Goal: Transaction & Acquisition: Book appointment/travel/reservation

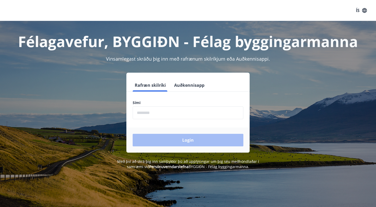
click at [206, 107] on input "phone" at bounding box center [188, 112] width 111 height 13
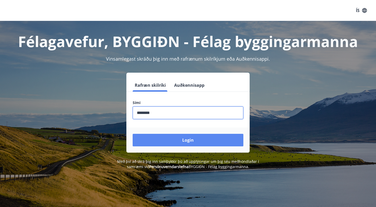
type input "********"
click at [202, 142] on button "Login" at bounding box center [188, 140] width 111 height 13
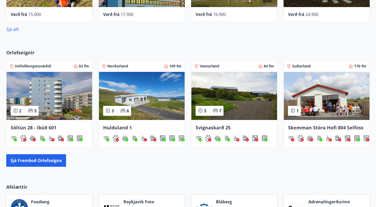
scroll to position [285, 0]
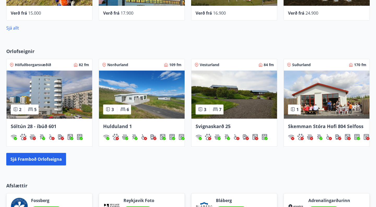
click at [238, 91] on img at bounding box center [234, 95] width 86 height 48
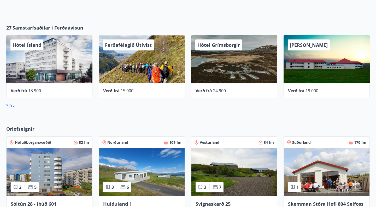
scroll to position [208, 0]
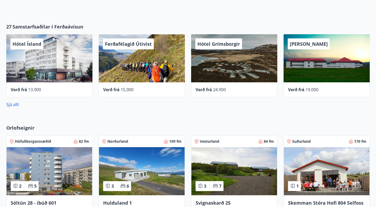
click at [206, 141] on span "Vesturland" at bounding box center [210, 141] width 20 height 5
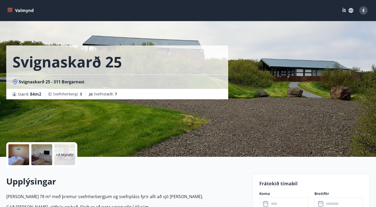
click at [11, 9] on icon "menu" at bounding box center [9, 10] width 5 height 5
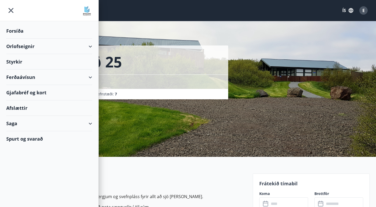
click at [28, 48] on div "Orlofseignir" at bounding box center [49, 46] width 86 height 15
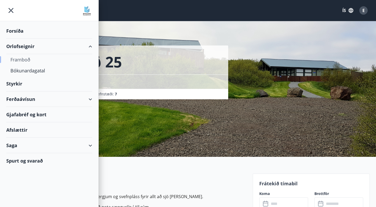
click at [29, 59] on div "Framboð" at bounding box center [49, 59] width 78 height 11
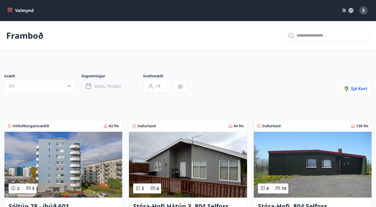
click at [118, 88] on span "Veldu tímabil" at bounding box center [107, 86] width 27 height 6
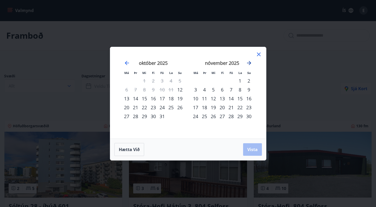
click at [249, 62] on icon "Move forward to switch to the next month." at bounding box center [249, 63] width 6 height 6
click at [230, 81] on div "5" at bounding box center [231, 80] width 9 height 9
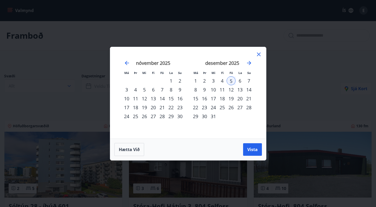
click at [231, 91] on div "12" at bounding box center [231, 89] width 9 height 9
click at [254, 149] on span "Vista" at bounding box center [252, 149] width 10 height 6
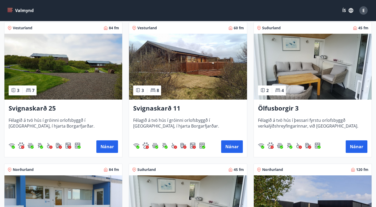
scroll to position [241, 0]
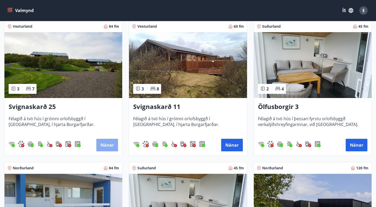
click at [111, 145] on button "Nánar" at bounding box center [107, 145] width 22 height 13
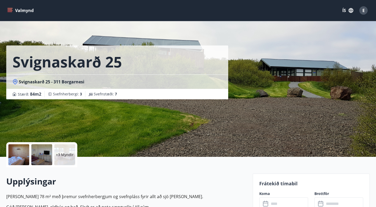
scroll to position [0, 0]
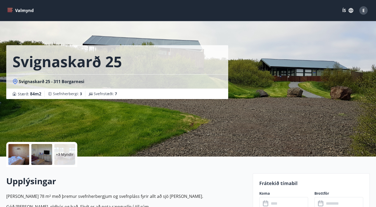
click at [62, 156] on p "+3 Myndir" at bounding box center [65, 154] width 18 height 5
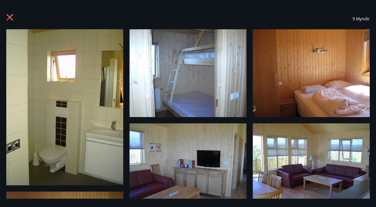
click at [91, 142] on img at bounding box center [64, 107] width 117 height 156
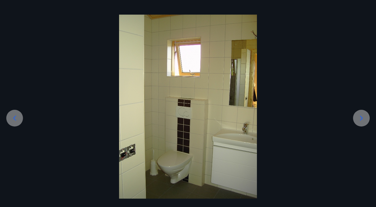
scroll to position [15, 0]
click at [364, 119] on icon at bounding box center [361, 118] width 8 height 8
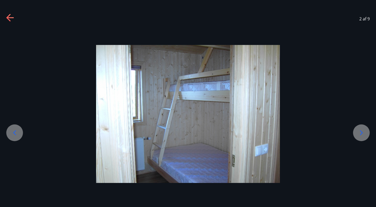
scroll to position [0, 0]
click at [364, 119] on div at bounding box center [188, 114] width 376 height 138
click at [360, 133] on icon at bounding box center [361, 132] width 8 height 8
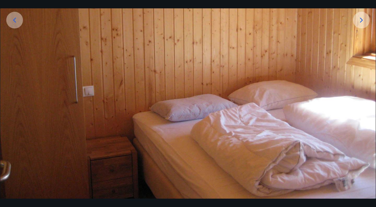
scroll to position [113, 0]
click at [360, 21] on icon at bounding box center [361, 20] width 8 height 8
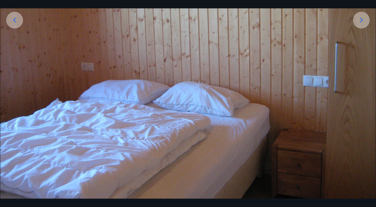
click at [361, 20] on icon at bounding box center [361, 20] width 8 height 8
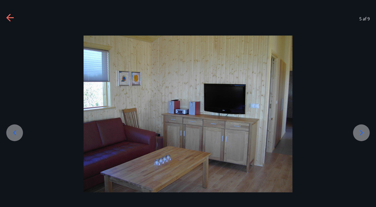
click at [231, 49] on img at bounding box center [188, 114] width 209 height 157
drag, startPoint x: 310, startPoint y: 46, endPoint x: 252, endPoint y: 52, distance: 58.0
click at [252, 52] on div at bounding box center [188, 114] width 376 height 157
click at [363, 133] on icon at bounding box center [361, 132] width 8 height 8
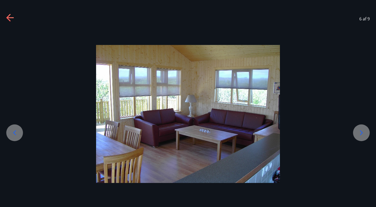
click at [363, 133] on icon at bounding box center [361, 132] width 8 height 8
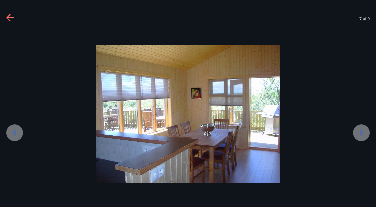
click at [363, 133] on icon at bounding box center [361, 132] width 8 height 8
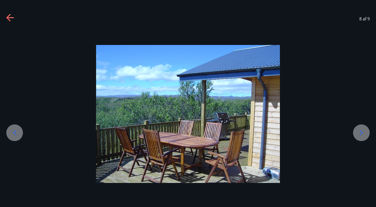
click at [363, 133] on icon at bounding box center [361, 132] width 8 height 8
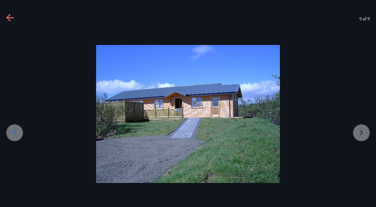
click at [363, 133] on div at bounding box center [188, 114] width 376 height 138
click at [9, 17] on icon at bounding box center [9, 17] width 7 height 1
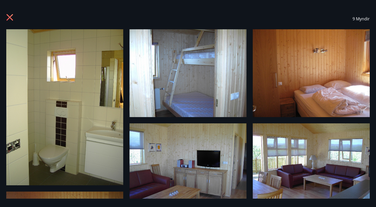
click at [8, 16] on icon at bounding box center [10, 17] width 7 height 7
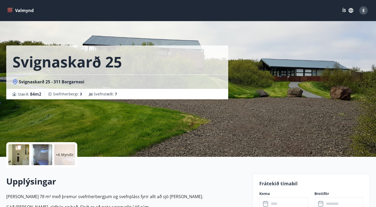
click at [13, 11] on button "Valmynd" at bounding box center [21, 10] width 30 height 9
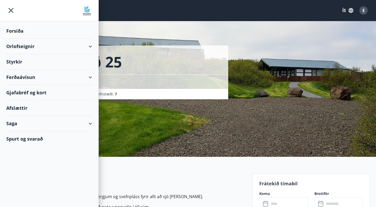
click at [22, 46] on div "Orlofseignir" at bounding box center [49, 46] width 86 height 15
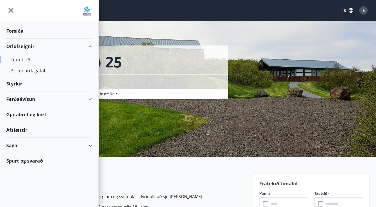
click at [26, 61] on div "Framboð" at bounding box center [49, 59] width 78 height 11
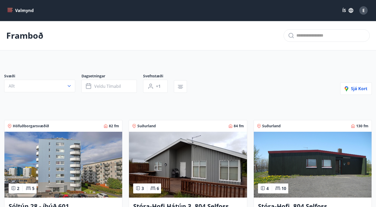
click at [15, 10] on button "Valmynd" at bounding box center [21, 10] width 30 height 9
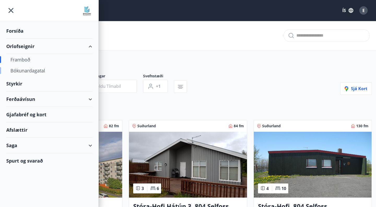
click at [27, 70] on div "Bókunardagatal" at bounding box center [49, 70] width 78 height 11
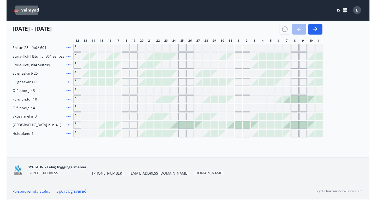
scroll to position [68, 0]
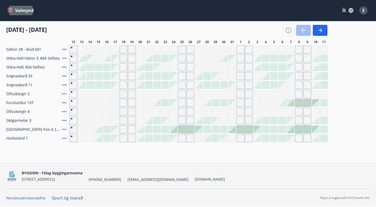
click at [155, 79] on div at bounding box center [156, 75] width 7 height 7
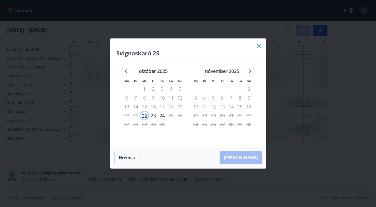
click at [256, 43] on icon at bounding box center [259, 46] width 6 height 6
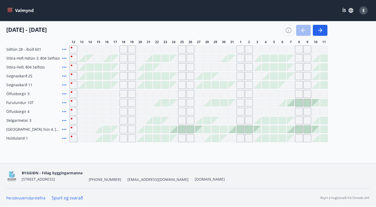
click at [178, 96] on div "Gráir dagar eru ekki bókanlegir" at bounding box center [182, 94] width 8 height 8
click at [172, 94] on div "Gráir dagar eru ekki bókanlegir" at bounding box center [174, 94] width 8 height 8
click at [139, 128] on div at bounding box center [140, 129] width 7 height 7
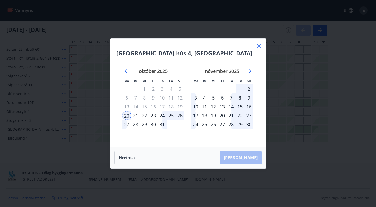
click at [259, 46] on icon at bounding box center [259, 46] width 4 height 4
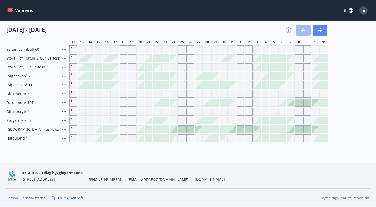
click at [322, 33] on button "button" at bounding box center [320, 30] width 15 height 11
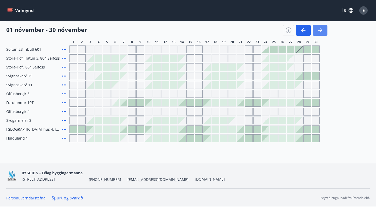
click at [323, 32] on icon "button" at bounding box center [320, 30] width 6 height 6
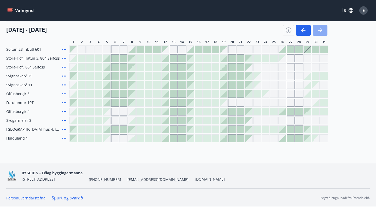
click at [319, 32] on icon "button" at bounding box center [320, 30] width 6 height 6
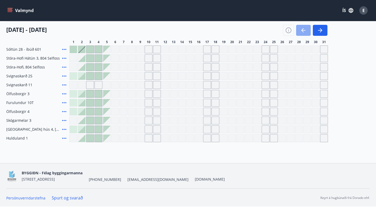
click at [303, 30] on icon "button" at bounding box center [303, 30] width 4 height 1
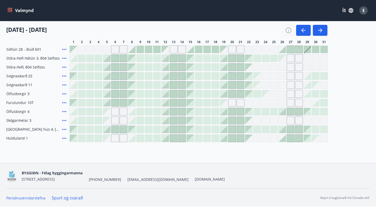
click at [74, 112] on div at bounding box center [73, 111] width 7 height 7
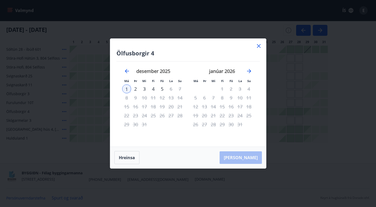
click at [258, 45] on icon at bounding box center [259, 46] width 6 height 6
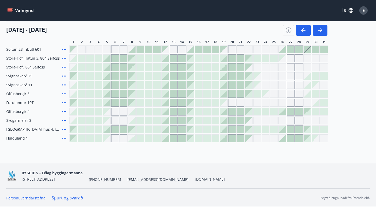
click at [64, 112] on icon at bounding box center [64, 111] width 4 height 1
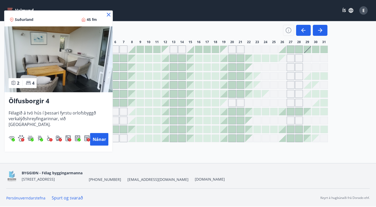
click at [109, 15] on icon at bounding box center [108, 14] width 6 height 6
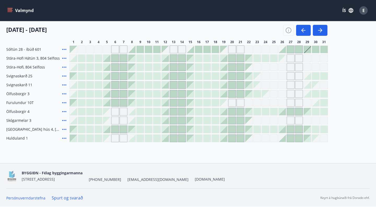
click at [63, 49] on icon at bounding box center [64, 49] width 6 height 6
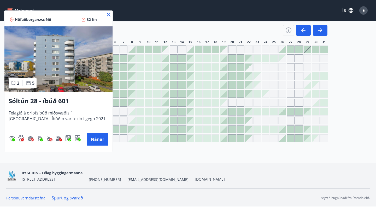
click at [108, 14] on icon at bounding box center [108, 14] width 6 height 6
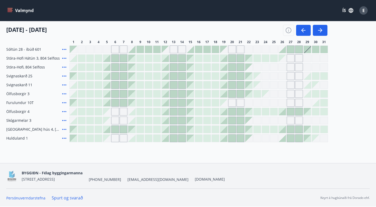
click at [63, 58] on icon at bounding box center [64, 58] width 4 height 1
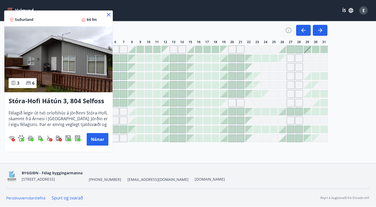
click at [110, 14] on icon at bounding box center [108, 14] width 6 height 6
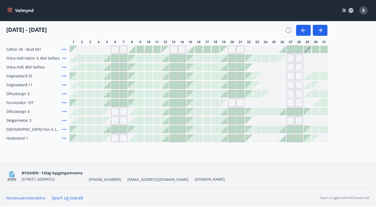
click at [64, 77] on icon at bounding box center [64, 76] width 6 height 6
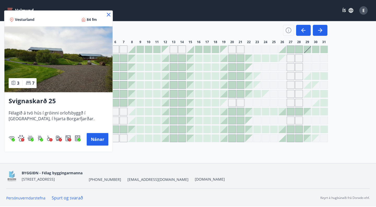
click at [108, 15] on icon at bounding box center [109, 15] width 4 height 4
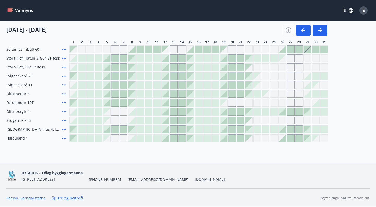
click at [64, 75] on icon at bounding box center [64, 76] width 6 height 6
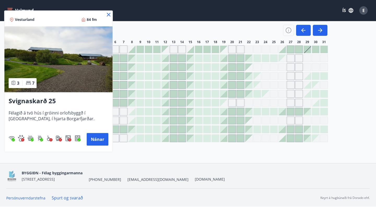
click at [110, 16] on icon at bounding box center [109, 15] width 4 height 4
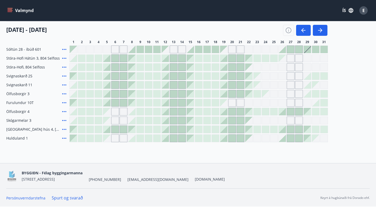
click at [66, 138] on icon at bounding box center [64, 138] width 6 height 6
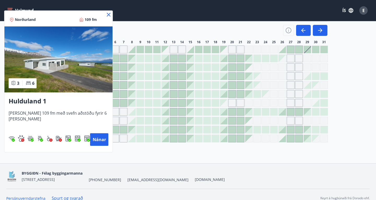
click at [18, 20] on span "Norðurland" at bounding box center [25, 19] width 21 height 5
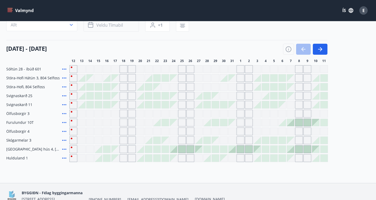
scroll to position [57, 0]
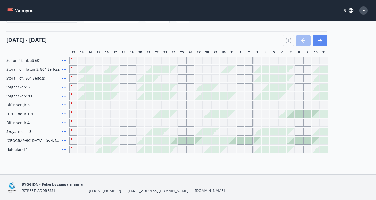
click at [320, 39] on icon "button" at bounding box center [320, 40] width 6 height 6
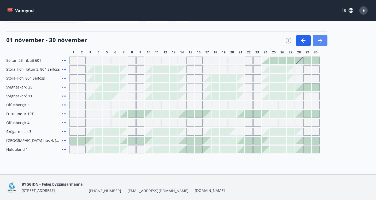
click at [324, 38] on button "button" at bounding box center [320, 40] width 15 height 11
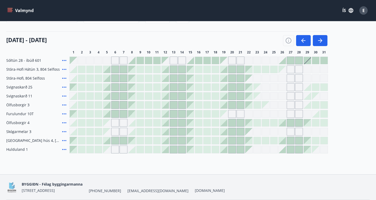
click at [64, 147] on icon at bounding box center [64, 149] width 6 height 6
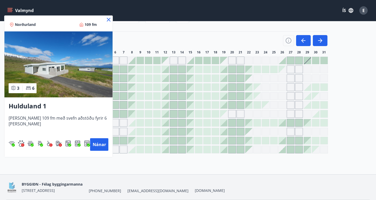
click at [109, 20] on icon at bounding box center [108, 19] width 6 height 6
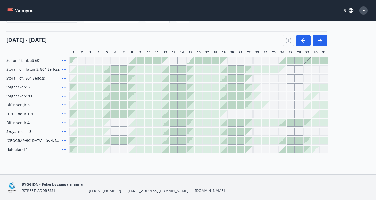
click at [64, 140] on icon at bounding box center [64, 140] width 4 height 1
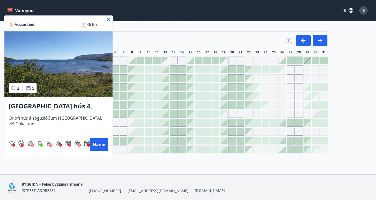
click at [108, 20] on icon at bounding box center [109, 20] width 4 height 4
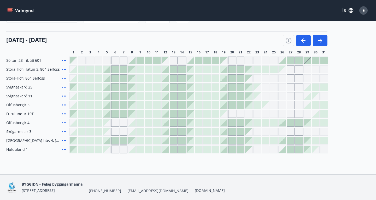
click at [63, 130] on icon at bounding box center [64, 131] width 6 height 6
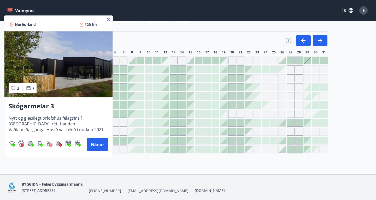
click at [109, 21] on icon at bounding box center [108, 19] width 6 height 6
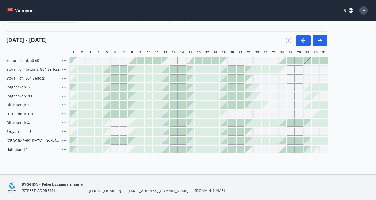
click at [64, 130] on icon at bounding box center [64, 131] width 6 height 6
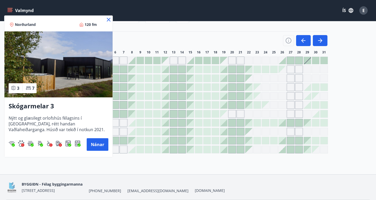
click at [39, 85] on img at bounding box center [58, 64] width 108 height 66
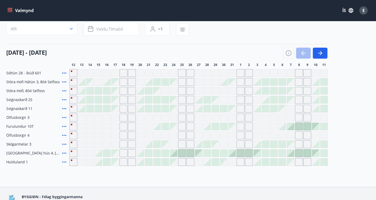
scroll to position [57, 0]
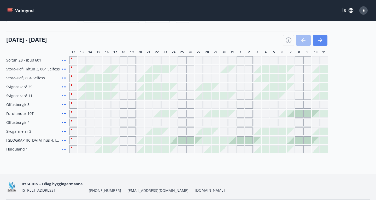
click at [323, 41] on button "button" at bounding box center [320, 40] width 15 height 11
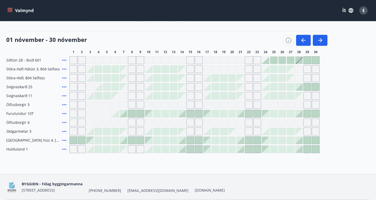
click at [66, 148] on icon at bounding box center [64, 149] width 6 height 6
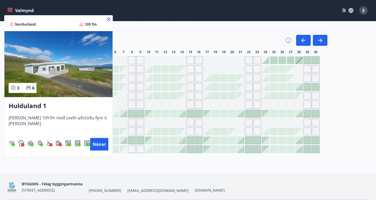
click at [59, 73] on img at bounding box center [58, 64] width 108 height 66
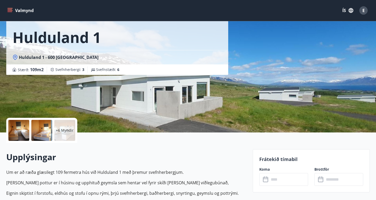
scroll to position [26, 0]
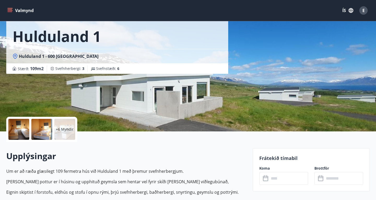
click at [12, 130] on div at bounding box center [18, 129] width 21 height 21
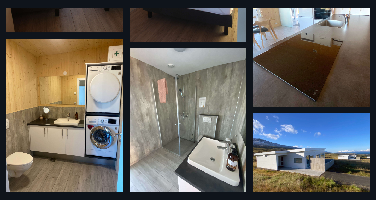
scroll to position [204, 0]
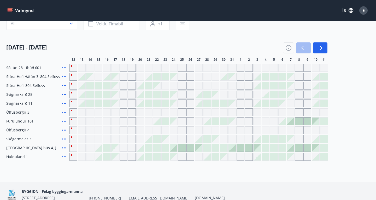
scroll to position [54, 0]
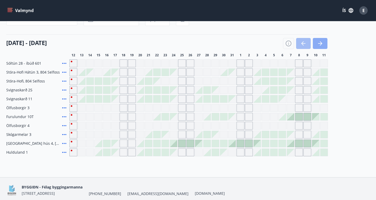
click at [322, 40] on icon "button" at bounding box center [320, 43] width 6 height 6
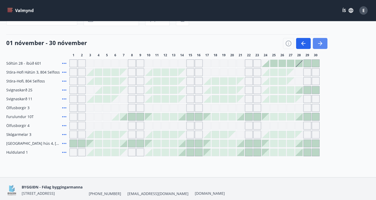
click at [322, 40] on icon "button" at bounding box center [320, 43] width 6 height 6
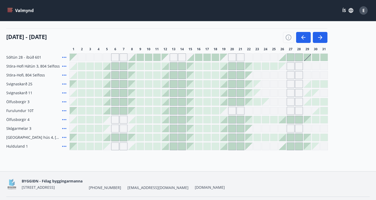
scroll to position [62, 0]
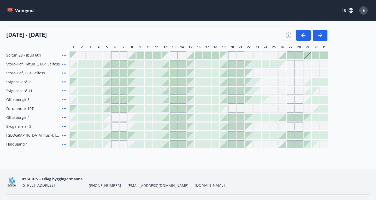
click at [133, 143] on div at bounding box center [131, 143] width 7 height 7
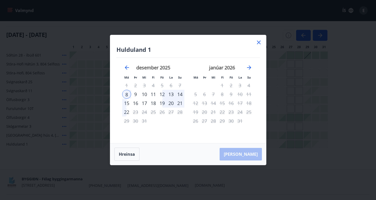
click at [261, 42] on icon at bounding box center [259, 42] width 6 height 6
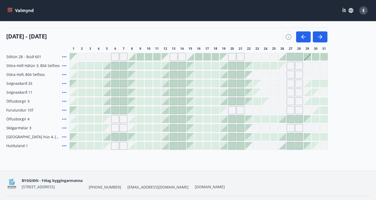
scroll to position [58, 0]
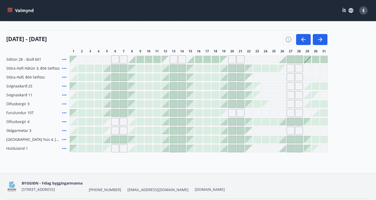
click at [66, 149] on icon at bounding box center [64, 148] width 6 height 6
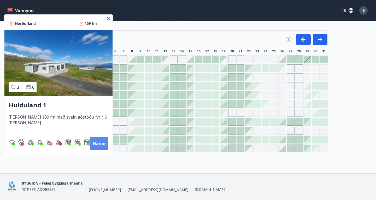
click at [103, 144] on button "Nánar" at bounding box center [99, 143] width 18 height 13
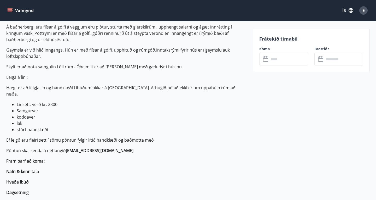
scroll to position [269, 0]
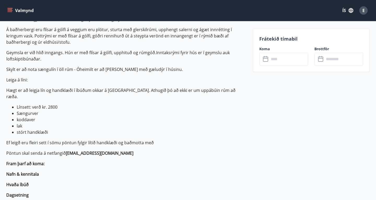
click at [280, 61] on input "text" at bounding box center [288, 58] width 39 height 13
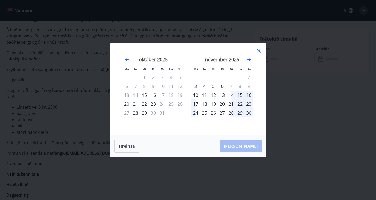
click at [257, 52] on icon at bounding box center [259, 51] width 6 height 6
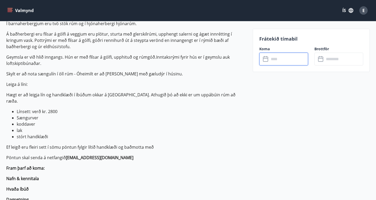
scroll to position [264, 0]
click at [275, 60] on input "text" at bounding box center [288, 58] width 39 height 13
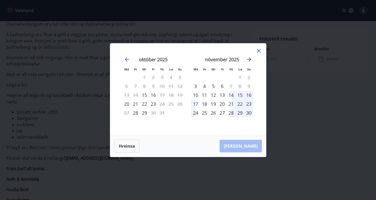
click at [248, 58] on icon "Move forward to switch to the next month." at bounding box center [249, 59] width 6 height 6
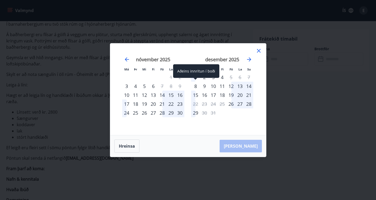
click at [194, 85] on div "8" at bounding box center [195, 85] width 9 height 9
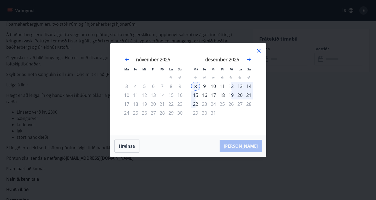
click at [249, 85] on div "14" at bounding box center [248, 85] width 9 height 9
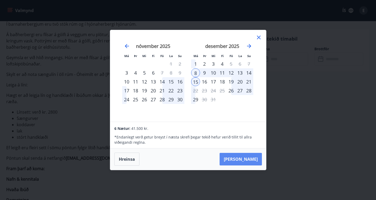
click at [245, 161] on button "Taka Frá" at bounding box center [241, 158] width 42 height 13
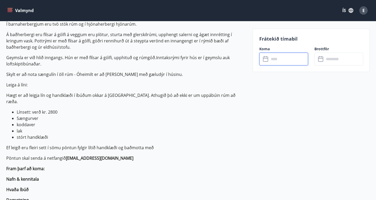
type input "******"
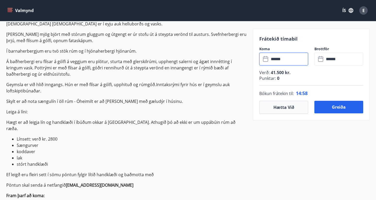
scroll to position [234, 0]
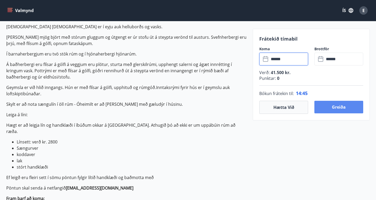
click at [337, 110] on button "Greiða" at bounding box center [338, 107] width 49 height 13
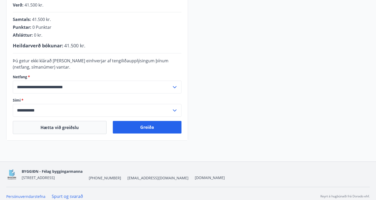
scroll to position [143, 0]
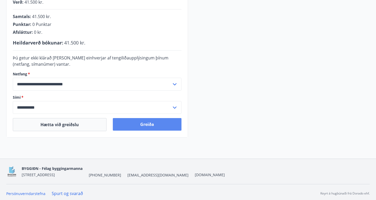
click at [146, 127] on button "Greiða" at bounding box center [147, 124] width 69 height 13
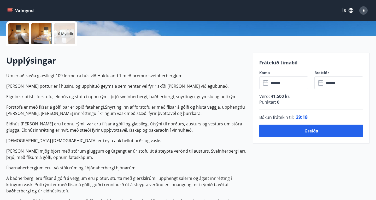
scroll to position [127, 0]
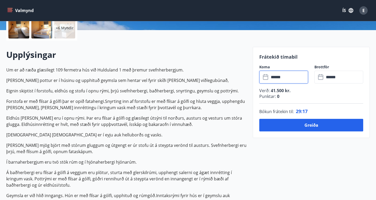
click at [281, 75] on input "******" at bounding box center [288, 77] width 39 height 13
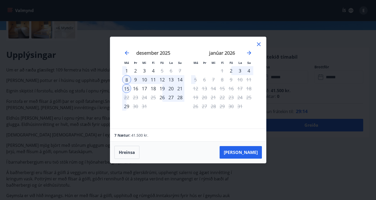
click at [162, 80] on div "12" at bounding box center [162, 79] width 9 height 9
click at [129, 152] on button "Hreinsa" at bounding box center [126, 151] width 25 height 13
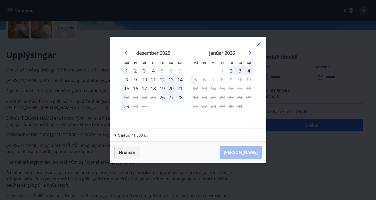
click at [134, 152] on button "Hreinsa" at bounding box center [126, 151] width 25 height 13
click at [257, 43] on icon at bounding box center [259, 44] width 6 height 6
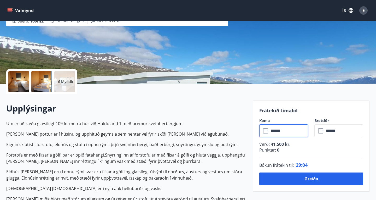
scroll to position [102, 0]
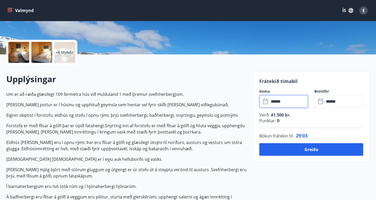
click at [285, 106] on input "******" at bounding box center [288, 101] width 39 height 13
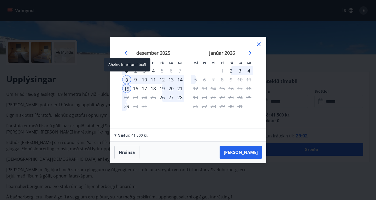
click at [127, 78] on div "8" at bounding box center [126, 79] width 9 height 9
click at [162, 80] on div "12" at bounding box center [162, 79] width 9 height 9
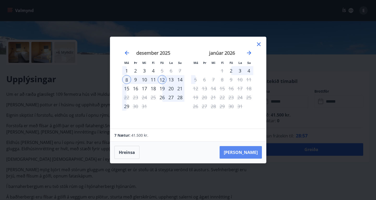
click at [252, 153] on button "Taka Frá" at bounding box center [241, 152] width 42 height 13
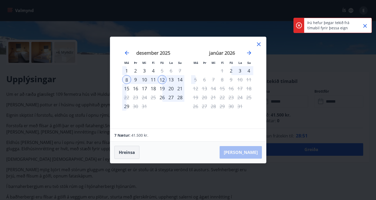
click at [130, 154] on button "Hreinsa" at bounding box center [126, 151] width 25 height 13
click at [258, 44] on icon at bounding box center [259, 44] width 6 height 6
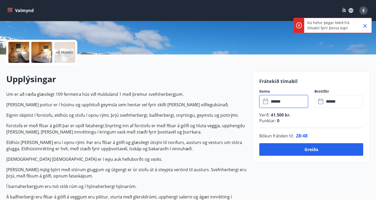
click at [364, 26] on icon "Close" at bounding box center [365, 26] width 6 height 6
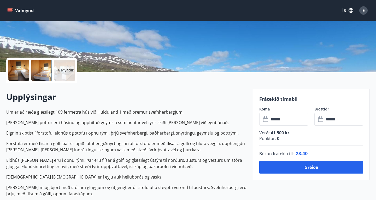
scroll to position [79, 0]
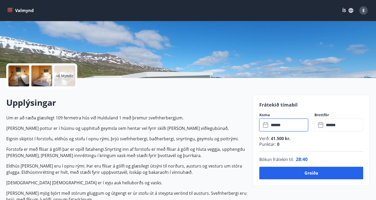
click at [279, 126] on input "******" at bounding box center [288, 124] width 39 height 13
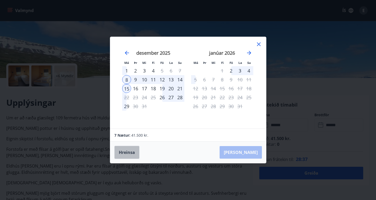
click at [124, 150] on button "Hreinsa" at bounding box center [126, 151] width 25 height 13
click at [125, 79] on div "8" at bounding box center [126, 79] width 9 height 9
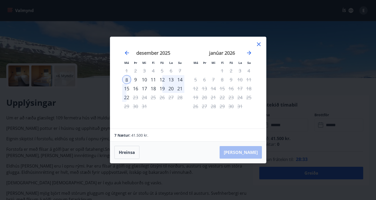
click at [161, 80] on div "12" at bounding box center [162, 79] width 9 height 9
click at [169, 79] on div "13" at bounding box center [171, 79] width 9 height 9
click at [126, 80] on div "8" at bounding box center [126, 79] width 9 height 9
click at [125, 85] on div "15" at bounding box center [126, 88] width 9 height 9
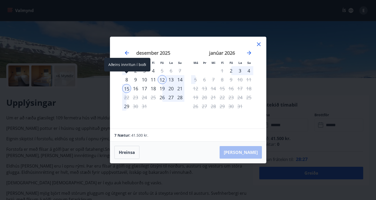
click at [126, 78] on div "8" at bounding box center [126, 79] width 9 height 9
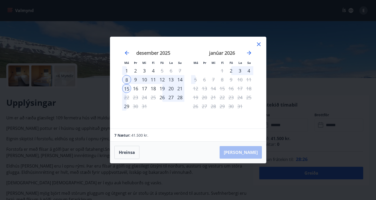
click at [125, 86] on div "15" at bounding box center [126, 88] width 9 height 9
click at [161, 77] on div "12" at bounding box center [162, 79] width 9 height 9
click at [128, 92] on div "15" at bounding box center [126, 88] width 9 height 9
click at [125, 81] on div "8" at bounding box center [126, 79] width 9 height 9
click at [161, 80] on div "12" at bounding box center [162, 79] width 9 height 9
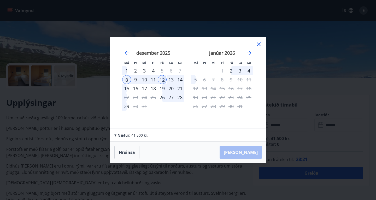
click at [161, 97] on div "26" at bounding box center [162, 97] width 9 height 9
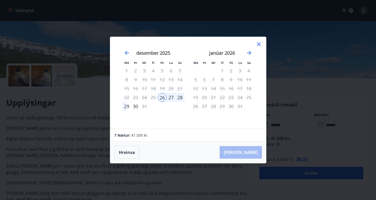
click at [130, 79] on div "8" at bounding box center [126, 79] width 9 height 9
click at [126, 56] on div "desember 2025" at bounding box center [153, 54] width 62 height 23
click at [126, 52] on icon "Move backward to switch to the previous month." at bounding box center [127, 53] width 4 height 4
click at [247, 54] on icon "Move forward to switch to the next month." at bounding box center [249, 53] width 6 height 6
click at [127, 79] on div "8" at bounding box center [126, 79] width 9 height 9
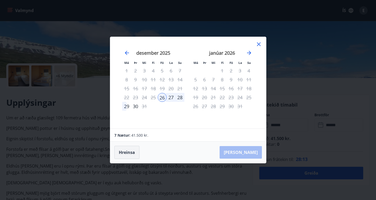
click at [130, 152] on button "Hreinsa" at bounding box center [126, 151] width 25 height 13
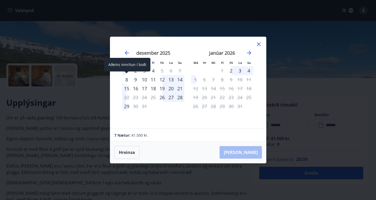
click at [123, 80] on div "8" at bounding box center [126, 79] width 9 height 9
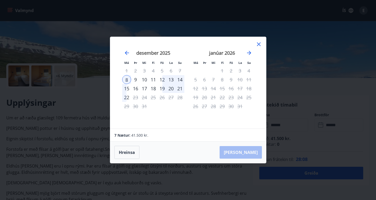
click at [157, 82] on div "11" at bounding box center [153, 79] width 9 height 9
click at [161, 79] on div "12" at bounding box center [162, 79] width 9 height 9
click at [127, 79] on div "8" at bounding box center [126, 79] width 9 height 9
click at [127, 149] on button "Hreinsa" at bounding box center [126, 151] width 25 height 13
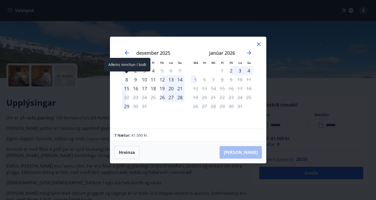
click at [123, 79] on div "8" at bounding box center [126, 79] width 9 height 9
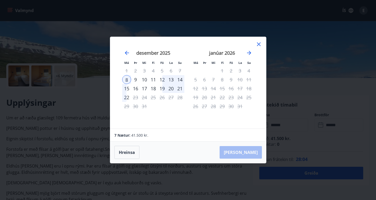
click at [161, 79] on div "12" at bounding box center [162, 79] width 9 height 9
click at [248, 145] on div "Hreinsa Taka Frá" at bounding box center [188, 151] width 156 height 21
click at [128, 80] on div "8" at bounding box center [126, 79] width 9 height 9
click at [127, 87] on div "15" at bounding box center [126, 88] width 9 height 9
click at [234, 156] on div "Hreinsa Taka Frá" at bounding box center [188, 151] width 156 height 21
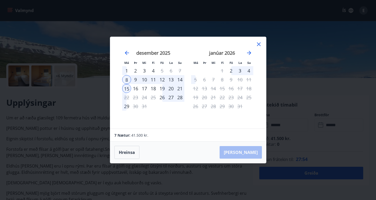
click at [259, 48] on div at bounding box center [259, 45] width 6 height 8
click at [259, 44] on icon at bounding box center [259, 44] width 4 height 4
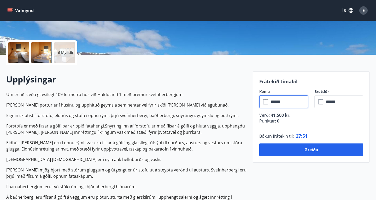
scroll to position [103, 0]
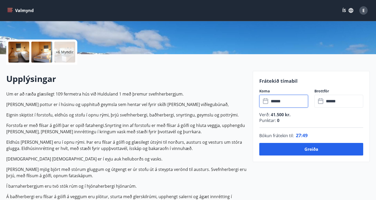
click at [329, 104] on input "******" at bounding box center [343, 101] width 39 height 13
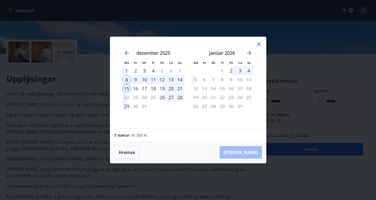
click at [163, 79] on div "12" at bounding box center [162, 79] width 9 height 9
click at [258, 44] on icon at bounding box center [259, 44] width 6 height 6
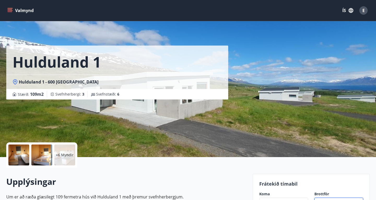
scroll to position [0, 0]
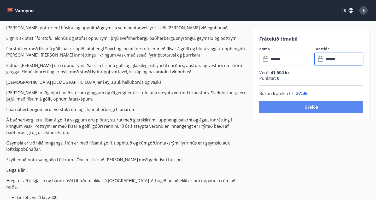
click at [317, 107] on button "Greiða" at bounding box center [311, 107] width 104 height 13
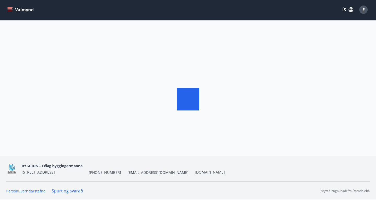
scroll to position [1, 0]
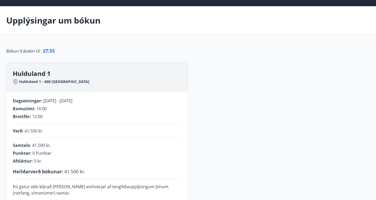
click at [57, 102] on span "08.12.2025 - 15.12.2025" at bounding box center [57, 101] width 29 height 6
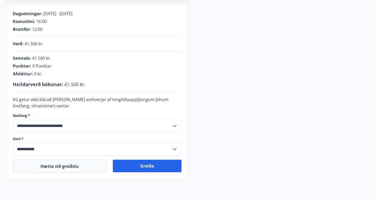
scroll to position [123, 0]
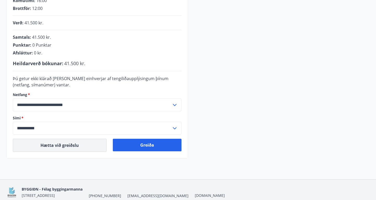
click at [75, 148] on button "Hætta við greiðslu" at bounding box center [60, 144] width 94 height 13
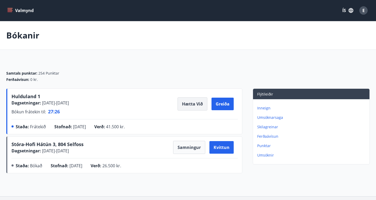
click at [192, 107] on button "Hætta við" at bounding box center [193, 103] width 30 height 13
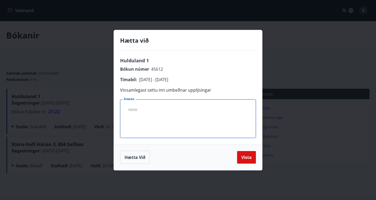
click at [152, 108] on textarea "Ástæða" at bounding box center [188, 118] width 128 height 30
type textarea "**********"
click at [247, 158] on button "Vista" at bounding box center [246, 157] width 19 height 13
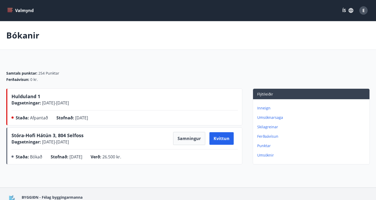
click at [8, 11] on icon "menu" at bounding box center [10, 11] width 5 height 1
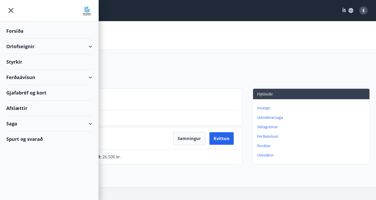
click at [26, 46] on div "Orlofseignir" at bounding box center [49, 46] width 86 height 15
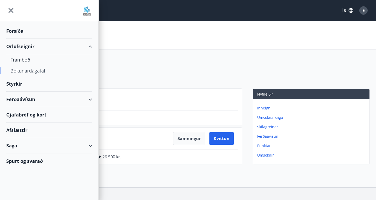
click at [30, 69] on div "Bókunardagatal" at bounding box center [49, 70] width 78 height 11
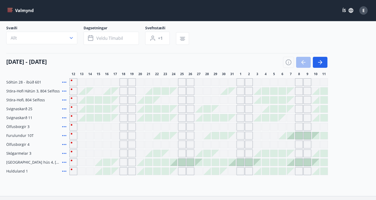
scroll to position [37, 0]
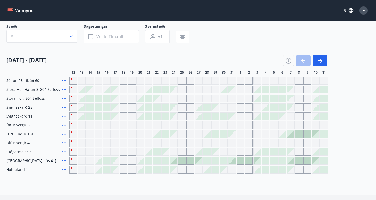
click at [66, 168] on icon at bounding box center [64, 169] width 6 height 6
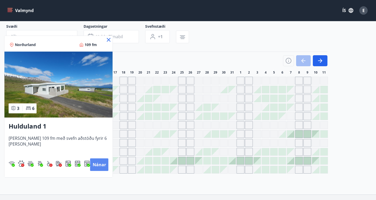
click at [102, 165] on button "Nánar" at bounding box center [99, 164] width 18 height 13
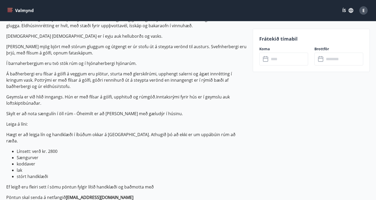
click at [277, 61] on input "text" at bounding box center [288, 58] width 39 height 13
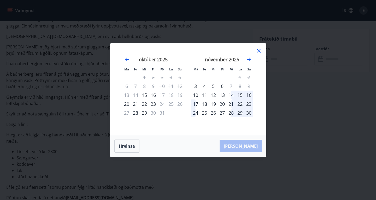
click at [252, 60] on div "nóvember 2025" at bounding box center [222, 61] width 62 height 23
click at [250, 59] on icon "Move forward to switch to the next month." at bounding box center [249, 59] width 4 height 4
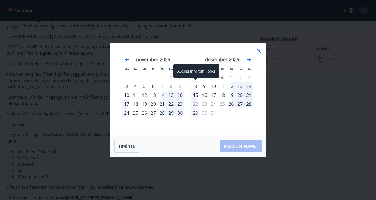
click at [195, 85] on div "8" at bounding box center [195, 85] width 9 height 9
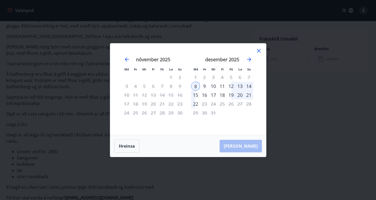
click at [230, 86] on div "12" at bounding box center [231, 85] width 9 height 9
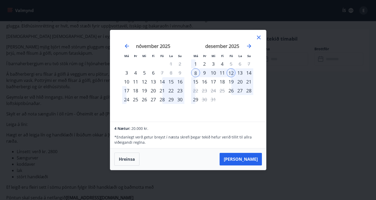
click at [236, 72] on div "13" at bounding box center [240, 72] width 9 height 9
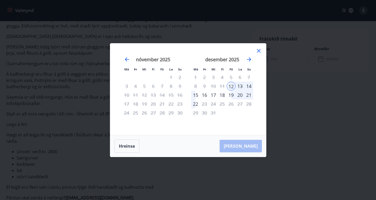
click at [257, 53] on icon at bounding box center [259, 51] width 6 height 6
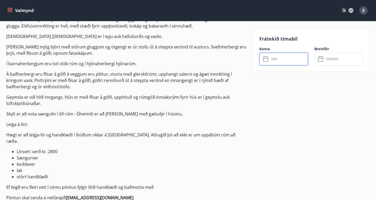
scroll to position [217, 0]
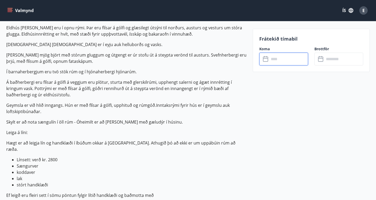
click at [281, 58] on input "text" at bounding box center [288, 58] width 39 height 13
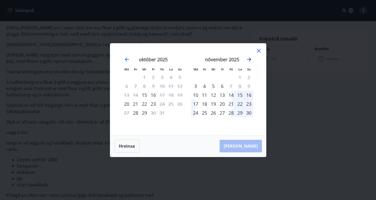
click at [250, 59] on icon "Move forward to switch to the next month." at bounding box center [249, 59] width 4 height 4
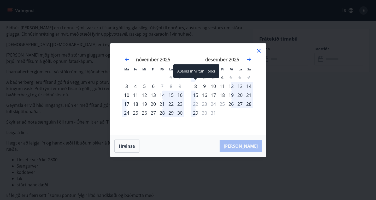
click at [196, 87] on div "8" at bounding box center [195, 85] width 9 height 9
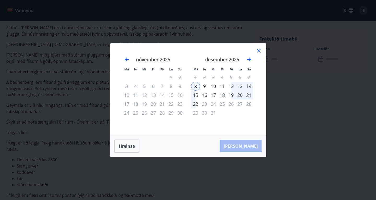
click at [232, 85] on div "12" at bounding box center [231, 85] width 9 height 9
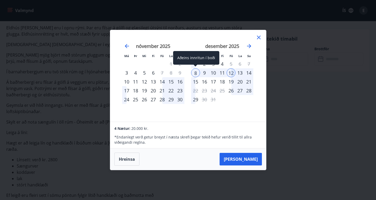
click at [199, 72] on div "8" at bounding box center [195, 72] width 9 height 9
click at [196, 71] on div "8" at bounding box center [195, 72] width 9 height 9
click at [228, 71] on div "12" at bounding box center [231, 72] width 9 height 9
click at [243, 122] on div "4 Nætur: 20.000 kr. * Endanlegt verð getur breyst í næsta skrefi þegar tekið he…" at bounding box center [188, 135] width 156 height 26
click at [257, 38] on icon at bounding box center [259, 37] width 6 height 6
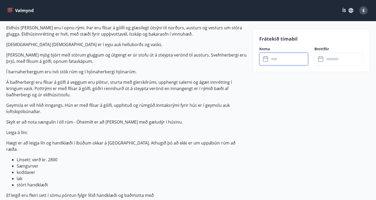
click at [273, 59] on input "text" at bounding box center [288, 58] width 39 height 13
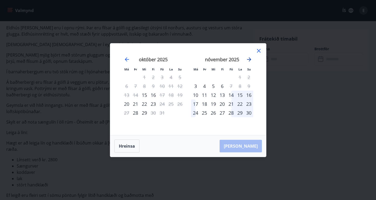
click at [252, 62] on icon "Move forward to switch to the next month." at bounding box center [249, 59] width 6 height 6
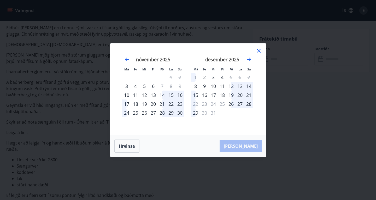
click at [229, 86] on div "12" at bounding box center [231, 85] width 9 height 9
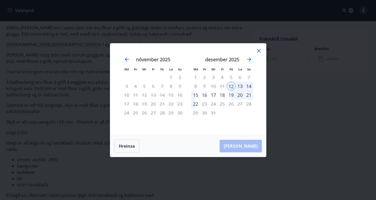
click at [204, 95] on div "16" at bounding box center [204, 94] width 9 height 9
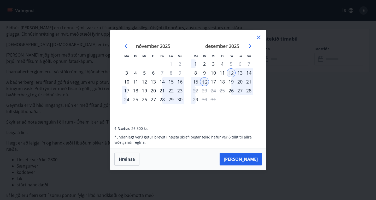
click at [211, 79] on div "17" at bounding box center [213, 81] width 9 height 9
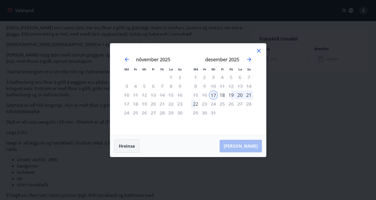
click at [127, 146] on button "Hreinsa" at bounding box center [126, 145] width 25 height 13
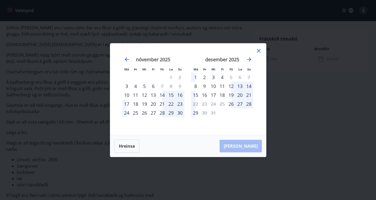
click at [231, 85] on div "12" at bounding box center [231, 85] width 9 height 9
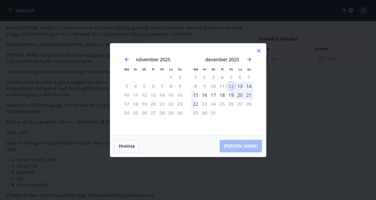
click at [215, 94] on div "17" at bounding box center [213, 94] width 9 height 9
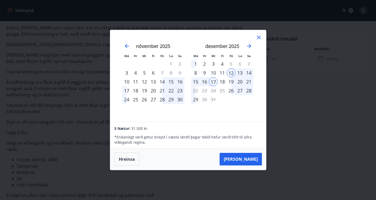
click at [207, 80] on div "16" at bounding box center [204, 81] width 9 height 9
click at [128, 157] on button "Hreinsa" at bounding box center [126, 158] width 25 height 13
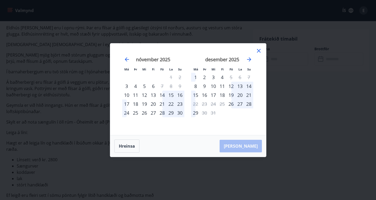
click at [231, 84] on div "12" at bounding box center [231, 85] width 9 height 9
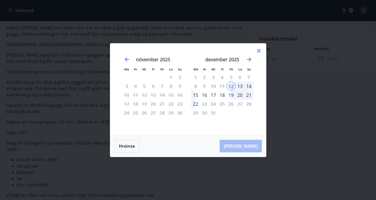
click at [202, 93] on div "16" at bounding box center [204, 94] width 9 height 9
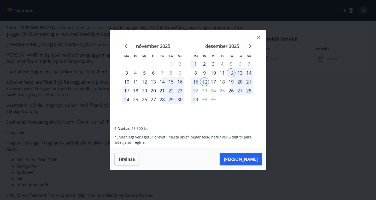
click at [211, 81] on div "17" at bounding box center [213, 81] width 9 height 9
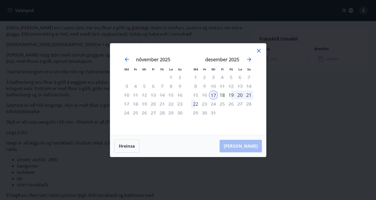
click at [230, 84] on div "12" at bounding box center [231, 85] width 9 height 9
click at [137, 149] on button "Hreinsa" at bounding box center [126, 145] width 25 height 13
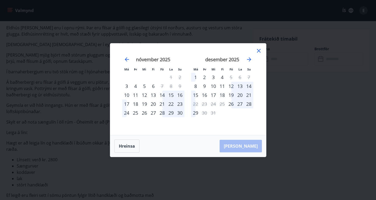
click at [230, 83] on div "12" at bounding box center [231, 85] width 9 height 9
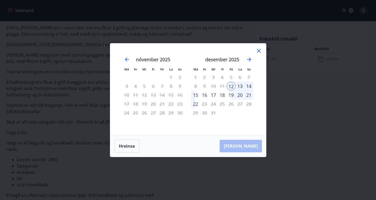
click at [212, 94] on div "17" at bounding box center [213, 94] width 9 height 9
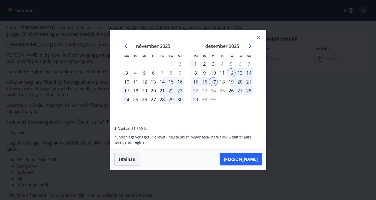
click at [127, 157] on button "Hreinsa" at bounding box center [126, 158] width 25 height 13
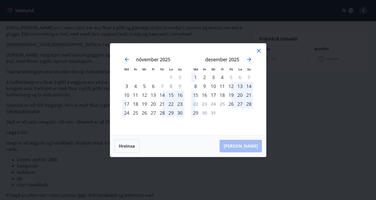
click at [233, 84] on div "12" at bounding box center [231, 85] width 9 height 9
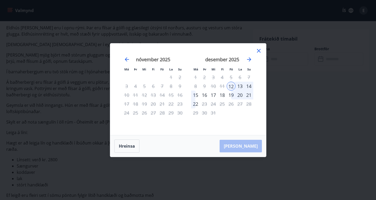
click at [221, 92] on div "18" at bounding box center [222, 94] width 9 height 9
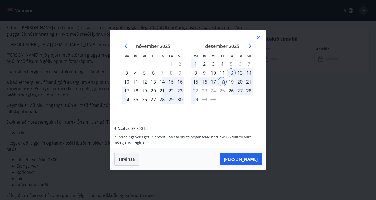
click at [126, 158] on button "Hreinsa" at bounding box center [126, 158] width 25 height 13
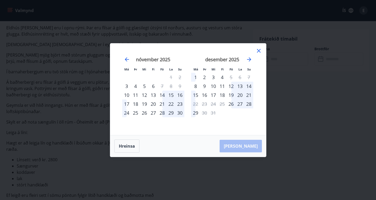
click at [228, 87] on div "12" at bounding box center [231, 85] width 9 height 9
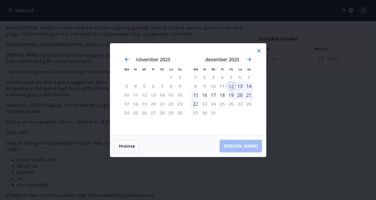
click at [231, 91] on div "19" at bounding box center [231, 94] width 9 height 9
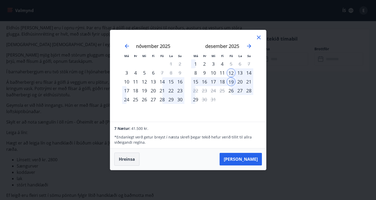
click at [138, 155] on button "Hreinsa" at bounding box center [126, 158] width 25 height 13
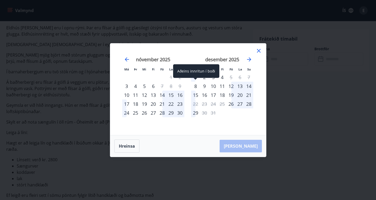
click at [196, 86] on div "8" at bounding box center [195, 85] width 9 height 9
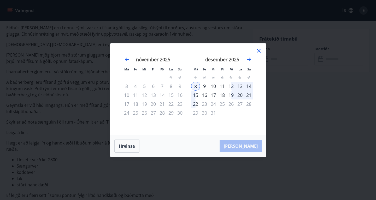
click at [238, 84] on div "13" at bounding box center [240, 85] width 9 height 9
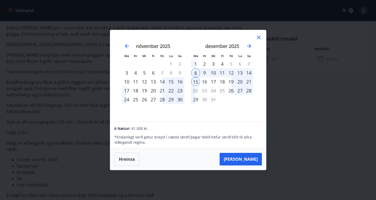
click at [195, 73] on div "8" at bounding box center [195, 72] width 9 height 9
click at [196, 80] on div "15" at bounding box center [195, 81] width 9 height 9
click at [260, 37] on icon at bounding box center [259, 37] width 6 height 6
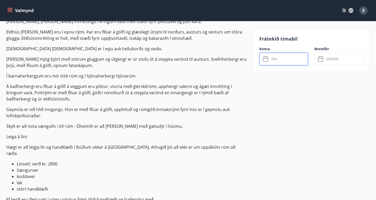
scroll to position [213, 0]
click at [286, 61] on input "text" at bounding box center [288, 58] width 39 height 13
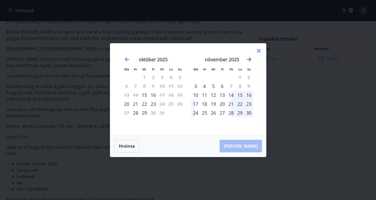
click at [246, 58] on icon "Move forward to switch to the next month." at bounding box center [249, 59] width 6 height 6
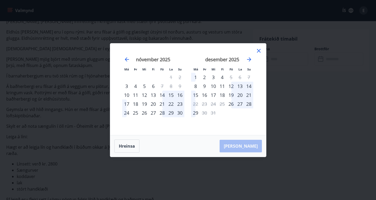
click at [222, 85] on div "11" at bounding box center [222, 85] width 9 height 9
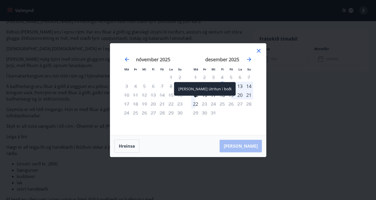
click at [206, 95] on div "Aðeins útritun í boði" at bounding box center [205, 89] width 62 height 14
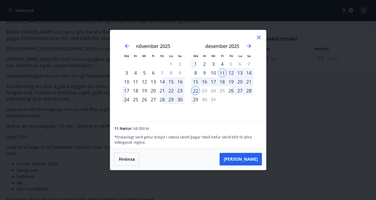
click at [204, 81] on div "16" at bounding box center [204, 81] width 9 height 9
click at [128, 159] on button "Hreinsa" at bounding box center [126, 158] width 25 height 13
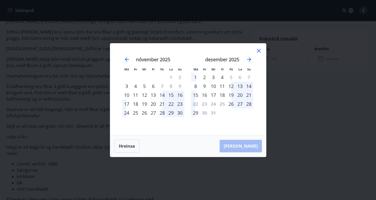
click at [222, 86] on div "11" at bounding box center [222, 85] width 9 height 9
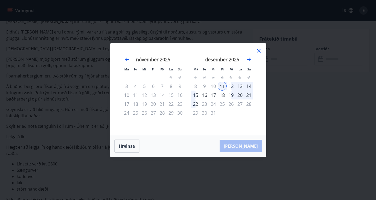
click at [206, 94] on div "16" at bounding box center [204, 94] width 9 height 9
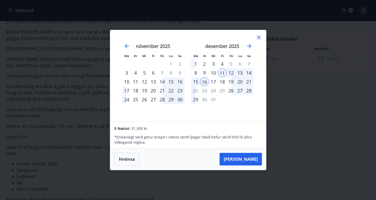
click at [213, 74] on div "10" at bounding box center [213, 72] width 9 height 9
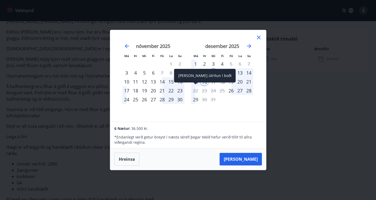
click at [195, 82] on div "Aðeins útritun í boði" at bounding box center [205, 76] width 62 height 14
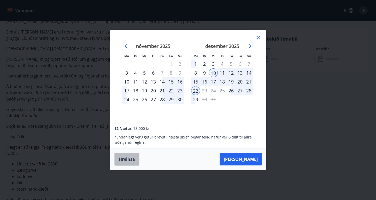
click at [125, 161] on button "Hreinsa" at bounding box center [126, 158] width 25 height 13
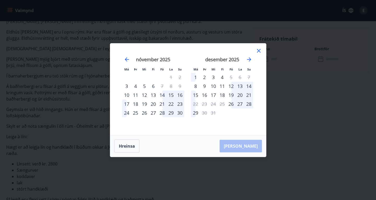
click at [213, 86] on div "10" at bounding box center [213, 85] width 9 height 9
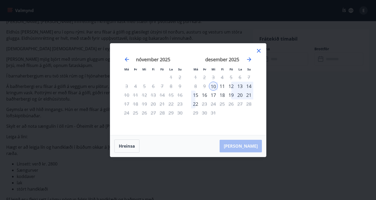
click at [196, 94] on div "15" at bounding box center [195, 94] width 9 height 9
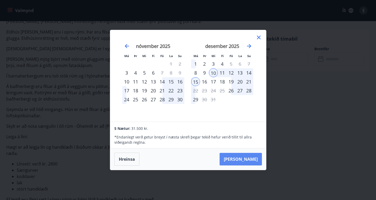
click at [245, 158] on button "Taka Frá" at bounding box center [241, 158] width 42 height 13
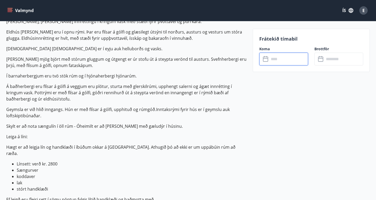
type input "******"
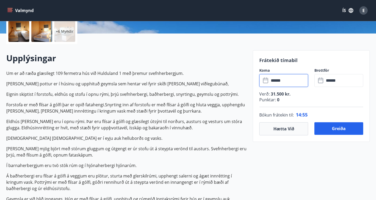
scroll to position [123, 0]
click at [337, 132] on button "Greiða" at bounding box center [338, 128] width 49 height 13
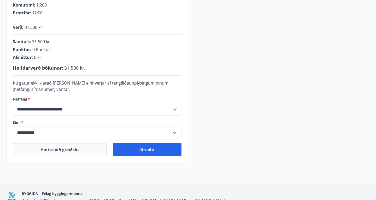
scroll to position [119, 0]
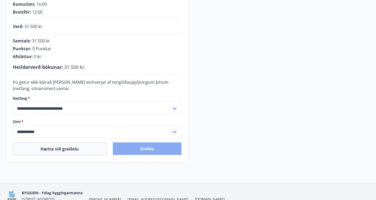
click at [150, 149] on button "Greiða" at bounding box center [147, 148] width 69 height 13
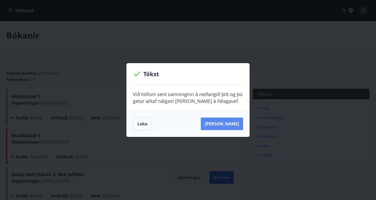
click at [229, 124] on button "[PERSON_NAME]" at bounding box center [222, 123] width 42 height 13
click at [228, 122] on button "[PERSON_NAME]" at bounding box center [222, 123] width 42 height 13
click at [227, 125] on button "[PERSON_NAME]" at bounding box center [222, 123] width 42 height 13
click at [147, 125] on button "Loka" at bounding box center [142, 123] width 19 height 13
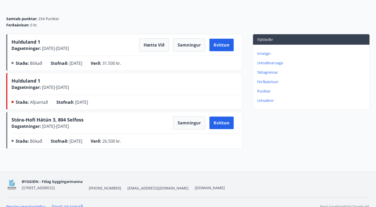
scroll to position [54, 0]
click at [30, 42] on span "Hulduland 1" at bounding box center [25, 42] width 29 height 6
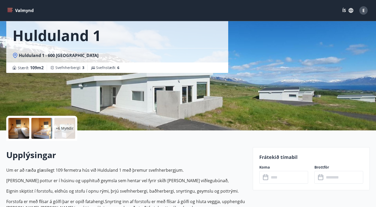
scroll to position [32, 0]
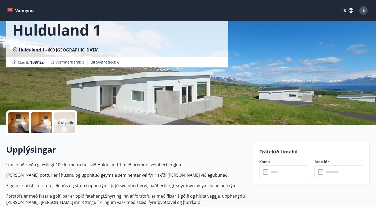
click at [24, 123] on div at bounding box center [18, 122] width 21 height 21
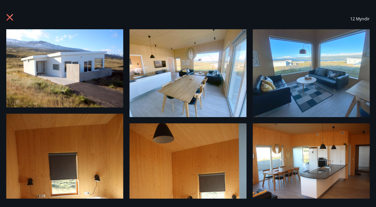
click at [54, 66] on img at bounding box center [64, 68] width 117 height 78
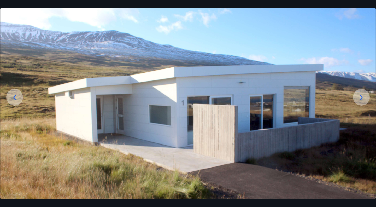
scroll to position [55, 0]
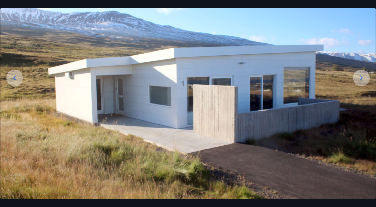
click at [362, 78] on icon at bounding box center [361, 77] width 3 height 5
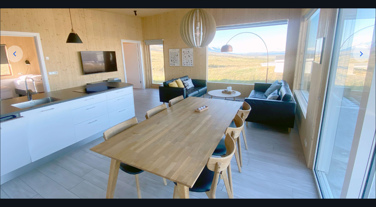
scroll to position [80, 0]
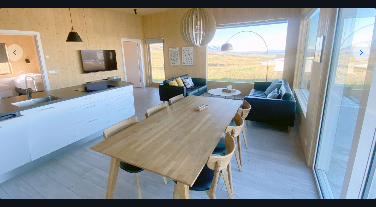
click at [360, 55] on icon at bounding box center [361, 52] width 3 height 5
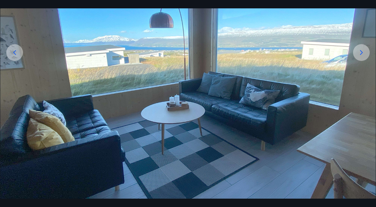
click at [360, 55] on icon at bounding box center [361, 52] width 3 height 5
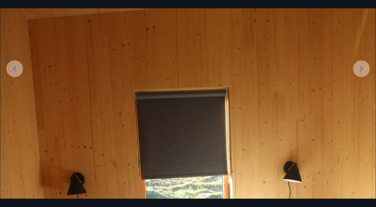
scroll to position [87, 0]
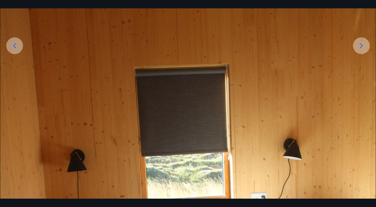
click at [361, 47] on icon at bounding box center [361, 46] width 8 height 8
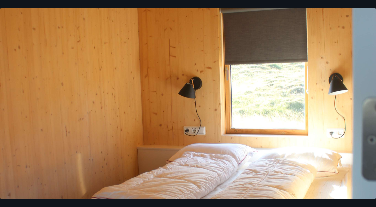
scroll to position [142, 0]
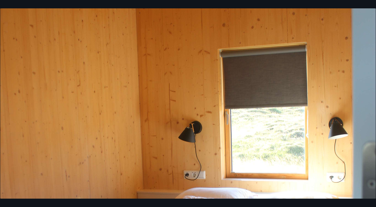
click at [350, 110] on img at bounding box center [187, 169] width 375 height 564
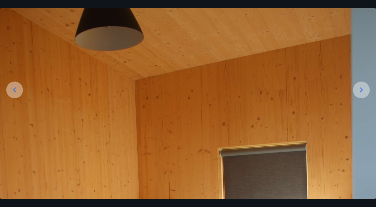
click at [356, 91] on div at bounding box center [361, 89] width 17 height 17
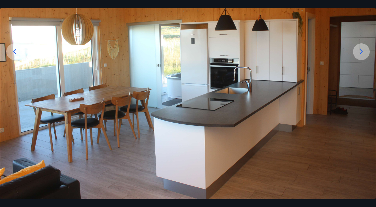
scroll to position [81, 0]
click at [360, 54] on icon at bounding box center [361, 52] width 8 height 8
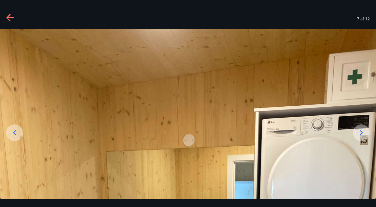
scroll to position [0, 0]
click at [366, 133] on div at bounding box center [361, 132] width 17 height 17
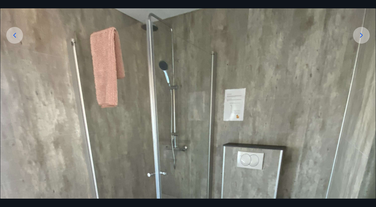
scroll to position [13, 0]
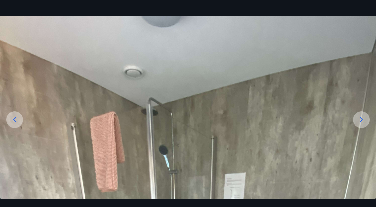
click at [362, 118] on icon at bounding box center [361, 119] width 8 height 8
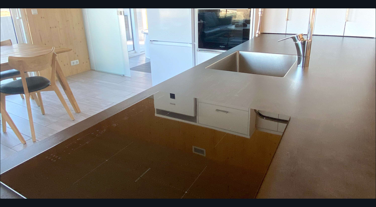
scroll to position [34, 0]
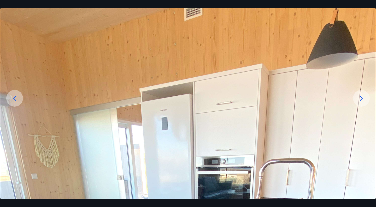
click at [356, 93] on div at bounding box center [361, 98] width 17 height 17
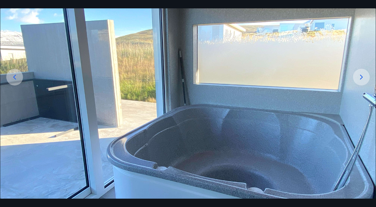
scroll to position [55, 0]
click at [353, 80] on div at bounding box center [361, 77] width 17 height 17
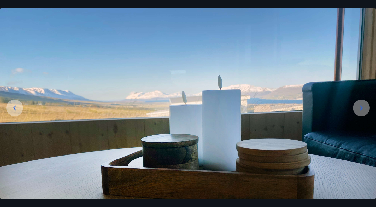
scroll to position [24, 0]
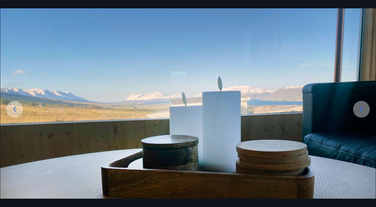
click at [362, 113] on icon at bounding box center [361, 109] width 8 height 8
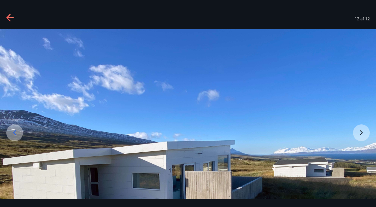
scroll to position [0, 0]
click at [364, 130] on img at bounding box center [187, 170] width 375 height 282
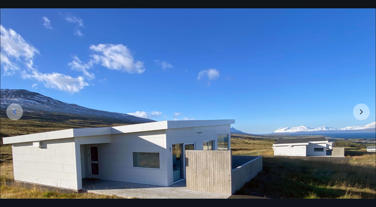
click at [363, 113] on img at bounding box center [187, 149] width 375 height 282
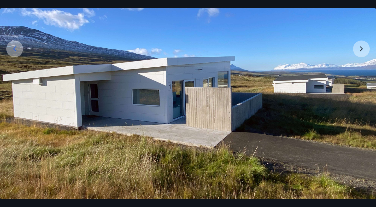
click at [359, 52] on img at bounding box center [187, 86] width 375 height 282
click at [15, 54] on div at bounding box center [14, 48] width 17 height 17
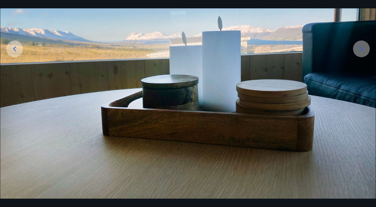
click at [15, 54] on div at bounding box center [14, 48] width 17 height 17
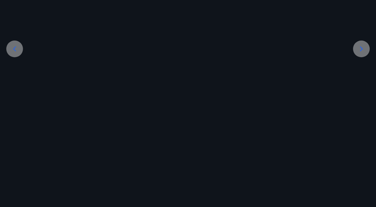
click at [15, 54] on div at bounding box center [14, 48] width 17 height 17
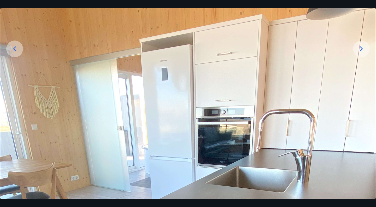
click at [15, 54] on div at bounding box center [14, 48] width 17 height 17
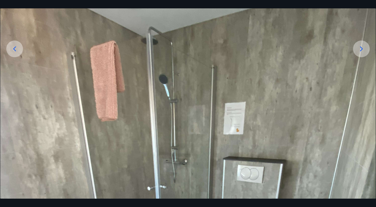
click at [15, 54] on div at bounding box center [14, 48] width 17 height 17
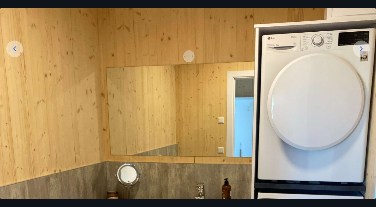
click at [15, 54] on div at bounding box center [14, 48] width 17 height 17
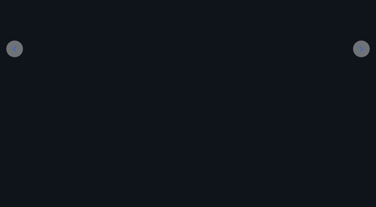
scroll to position [81, 0]
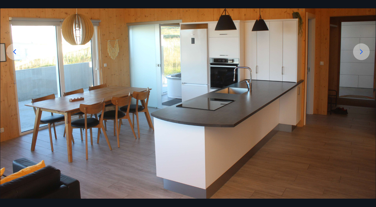
click at [15, 54] on icon at bounding box center [14, 52] width 8 height 8
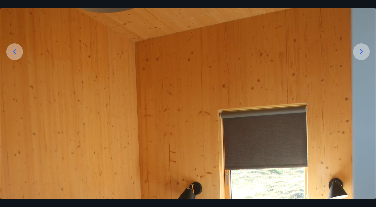
click at [15, 54] on icon at bounding box center [14, 52] width 8 height 8
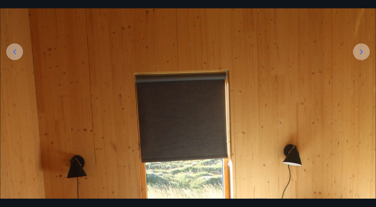
click at [15, 54] on icon at bounding box center [14, 52] width 8 height 8
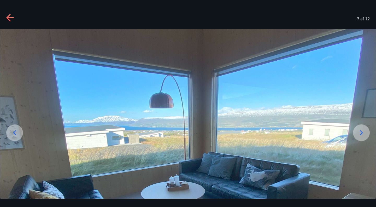
scroll to position [0, 0]
